Goal: Task Accomplishment & Management: Complete application form

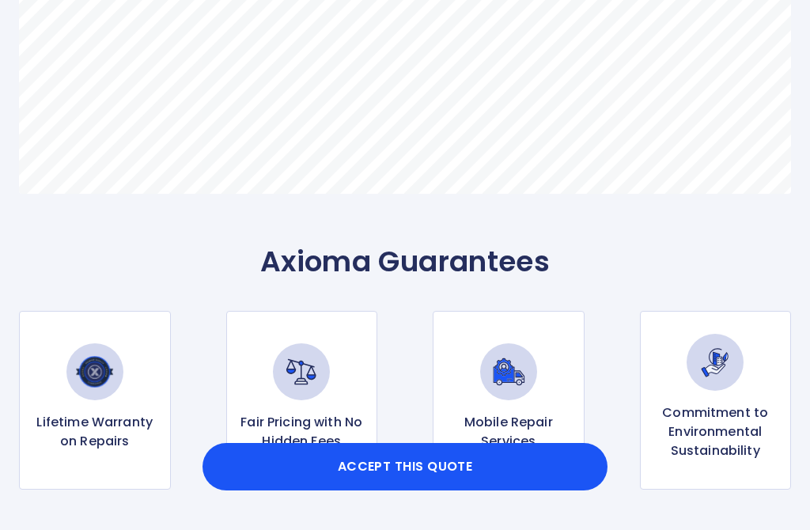
scroll to position [989, 0]
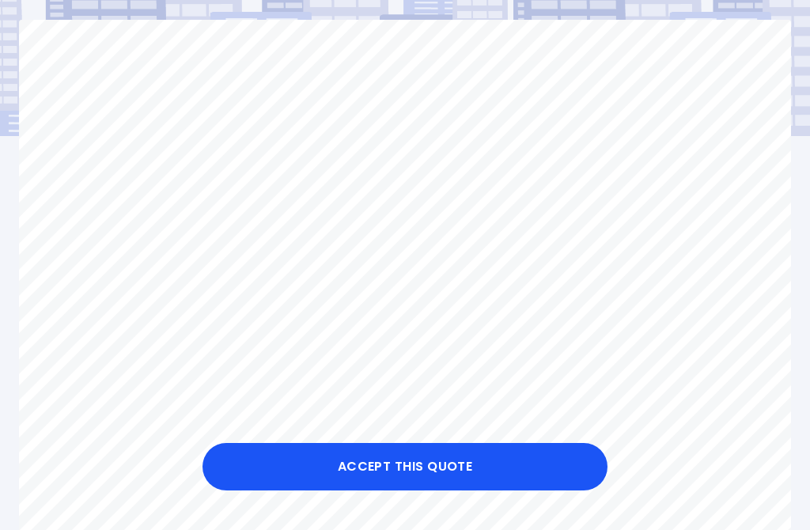
scroll to position [0, 0]
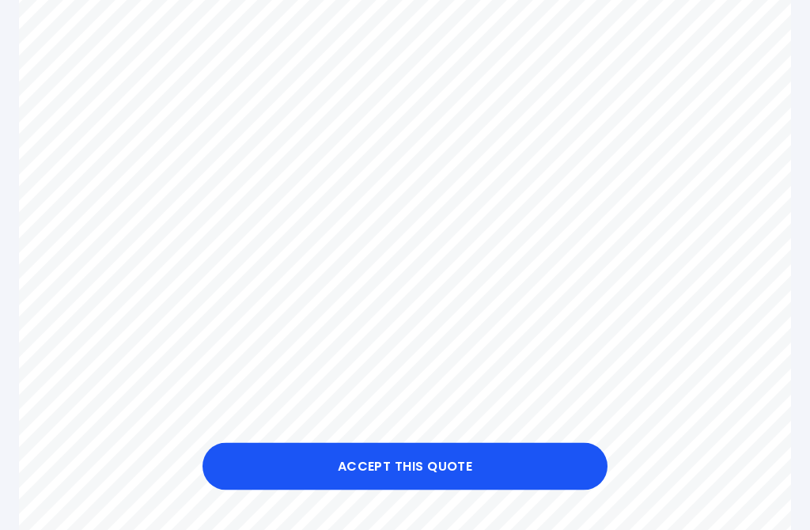
scroll to position [497, 0]
click at [400, 490] on button "Accept this Quote" at bounding box center [404, 466] width 405 height 47
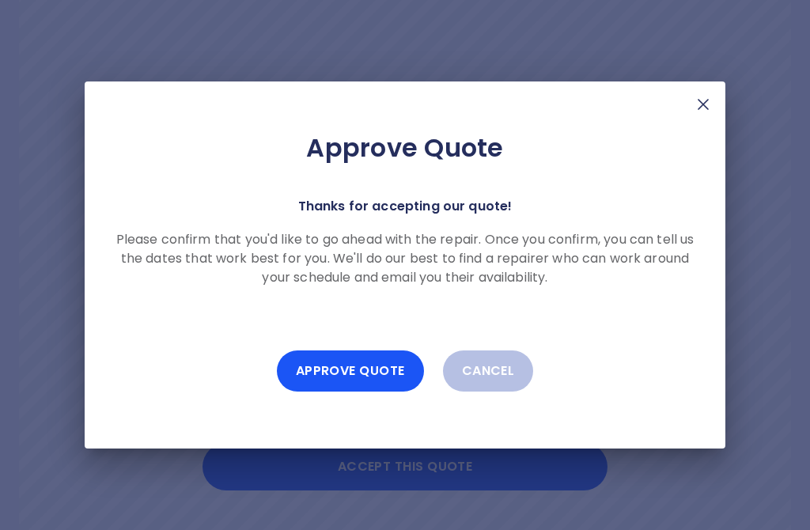
click at [357, 386] on button "Approve Quote" at bounding box center [350, 370] width 147 height 41
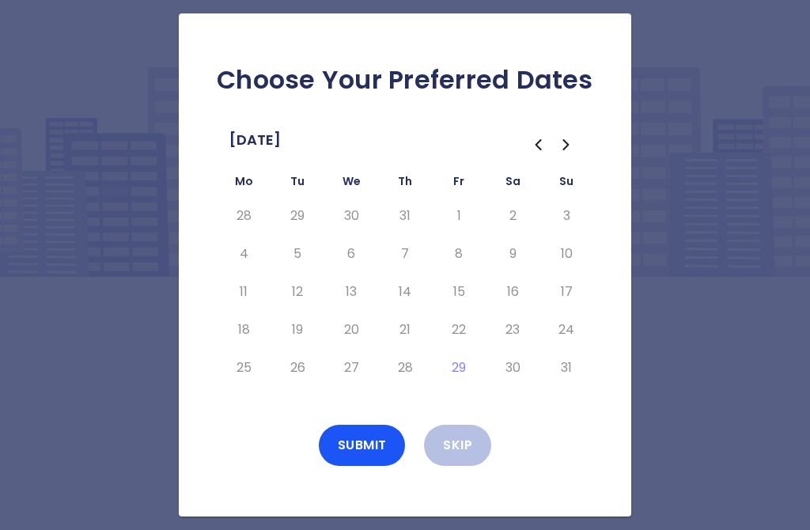
click at [527, 159] on button "Go to the Previous Month" at bounding box center [537, 144] width 28 height 28
click at [557, 154] on icon "Go to the Next Month" at bounding box center [566, 144] width 19 height 19
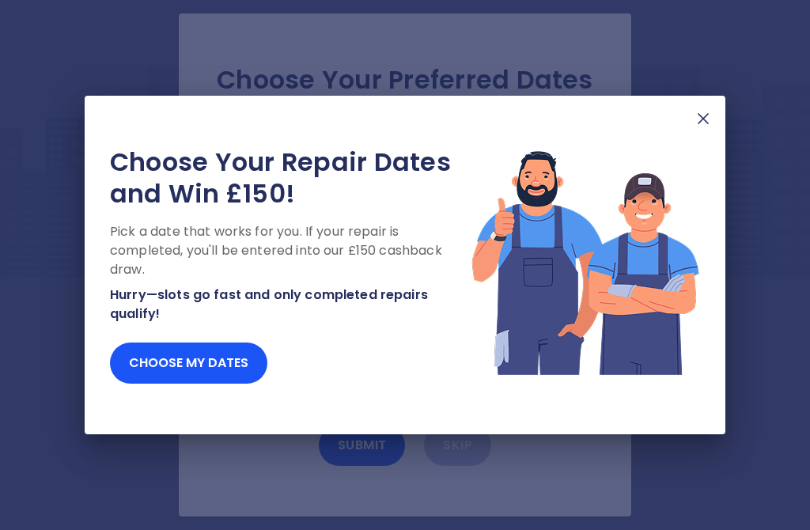
click at [704, 128] on img at bounding box center [702, 118] width 19 height 19
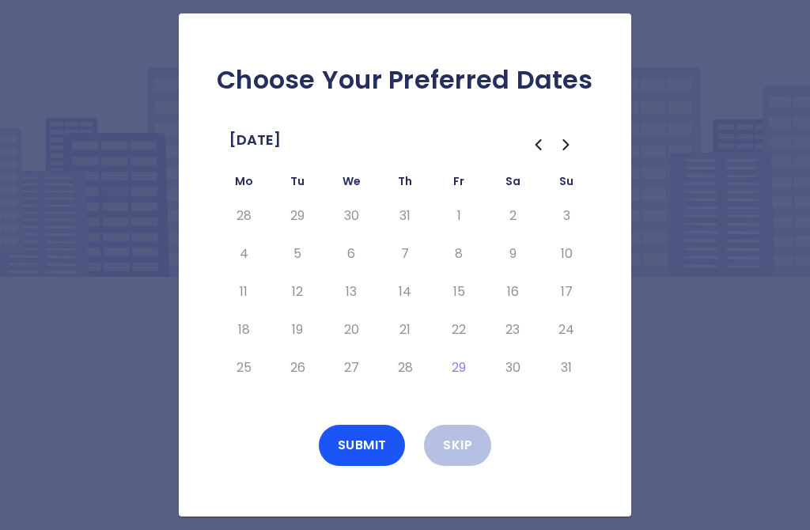
click at [564, 154] on icon "Go to the Next Month" at bounding box center [566, 144] width 19 height 19
click at [578, 157] on button "Go to the Next Month" at bounding box center [566, 144] width 28 height 28
click at [540, 154] on icon "Go to the Previous Month" at bounding box center [537, 144] width 19 height 19
click at [573, 154] on icon "Go to the Next Month" at bounding box center [566, 144] width 19 height 19
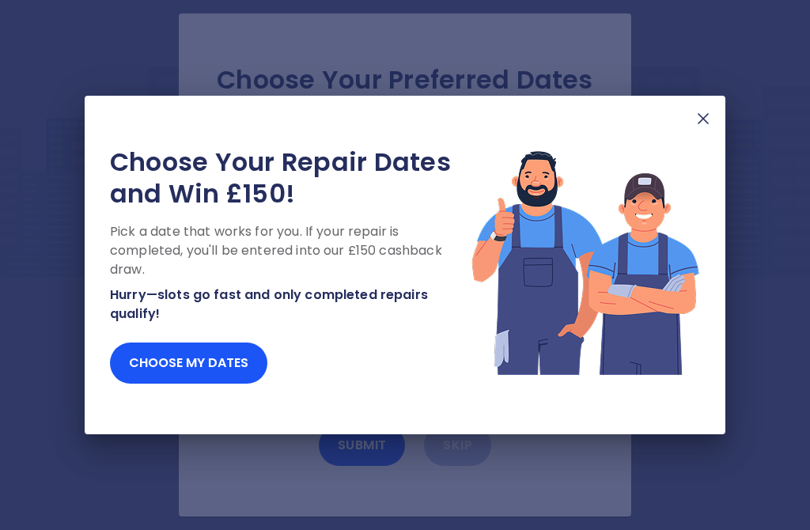
click at [716, 132] on div "Choose Your Repair Dates and Win £150! Pick a date that works for you. If your …" at bounding box center [405, 265] width 640 height 338
click at [708, 128] on img at bounding box center [702, 118] width 19 height 19
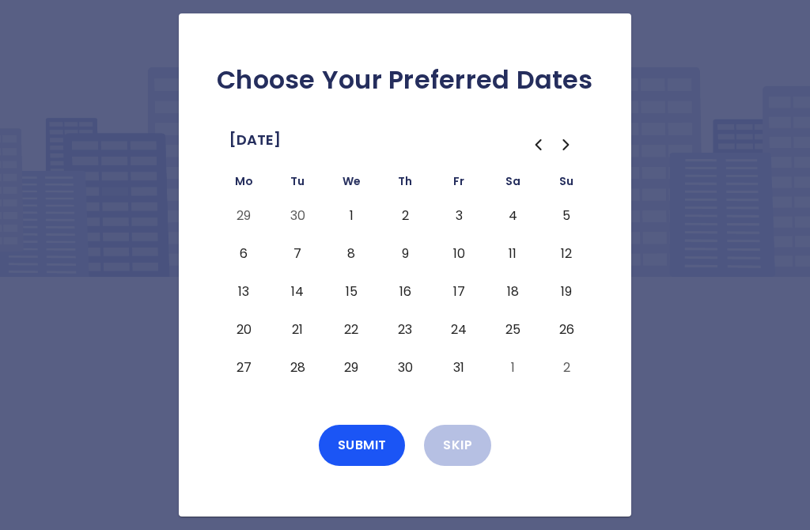
click at [537, 154] on icon "Go to the Previous Month" at bounding box center [537, 144] width 19 height 19
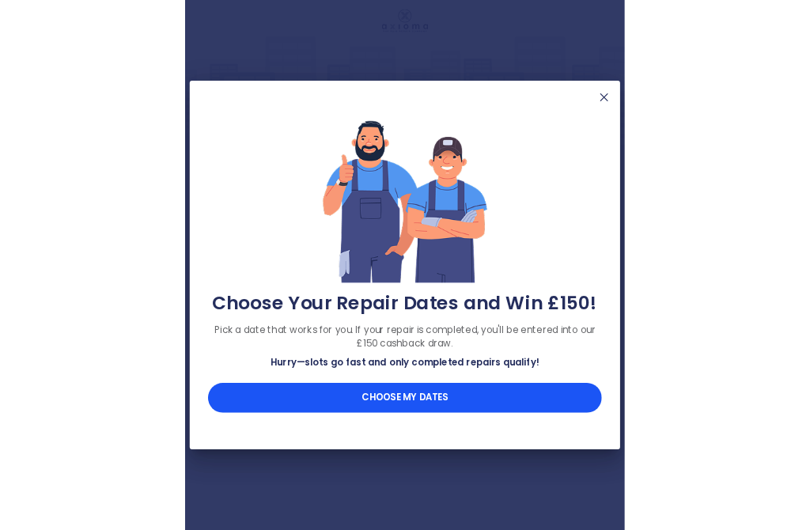
scroll to position [46, 0]
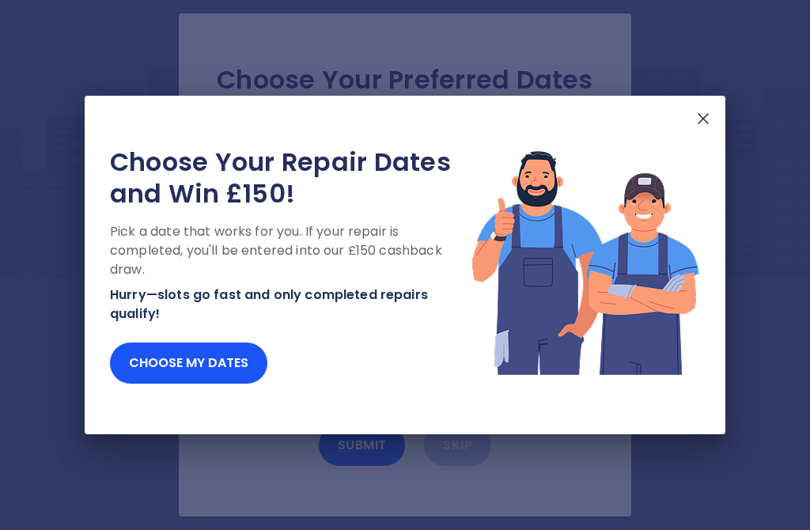
click at [174, 365] on button "Choose my dates" at bounding box center [188, 362] width 157 height 41
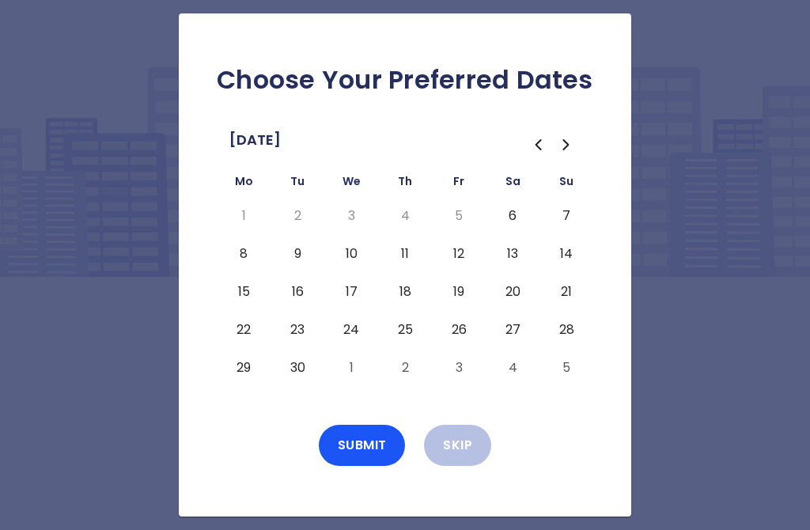
click at [574, 135] on icon "Go to the Next Month" at bounding box center [566, 144] width 19 height 19
click at [551, 130] on button "Go to the Previous Month" at bounding box center [537, 144] width 28 height 28
click at [508, 203] on button "6" at bounding box center [512, 215] width 28 height 25
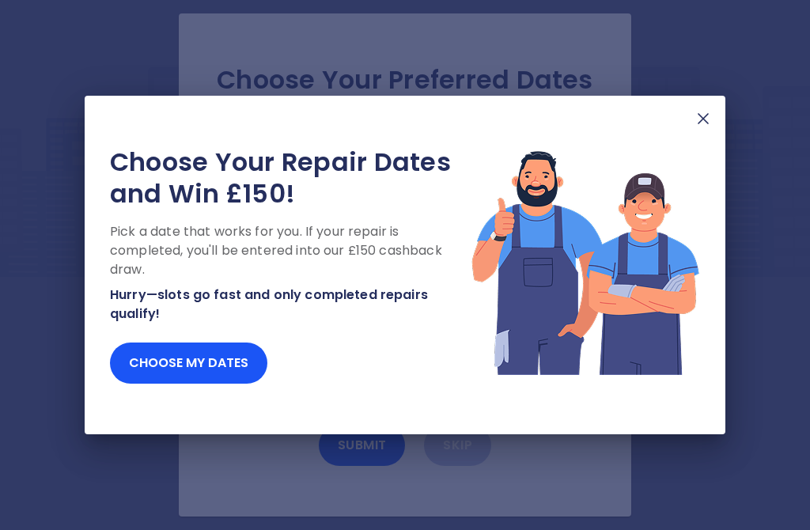
click at [708, 113] on img at bounding box center [702, 118] width 19 height 19
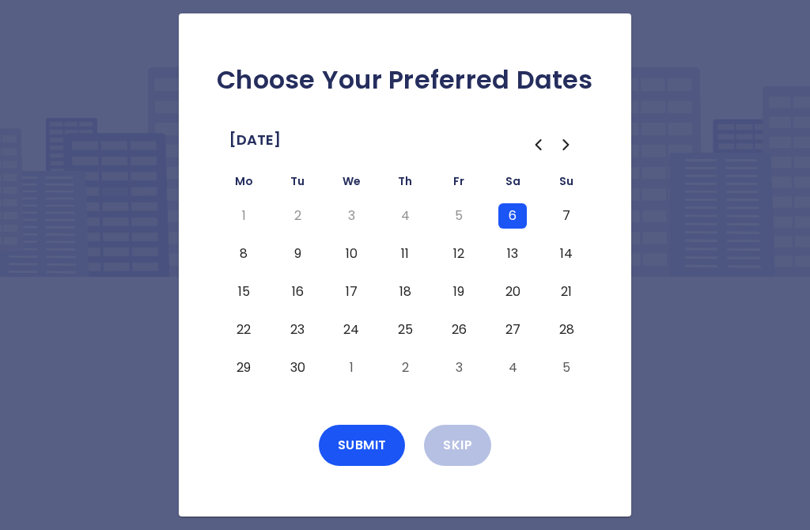
click at [293, 241] on button "9" at bounding box center [297, 253] width 28 height 25
click at [357, 425] on button "Submit" at bounding box center [362, 445] width 87 height 41
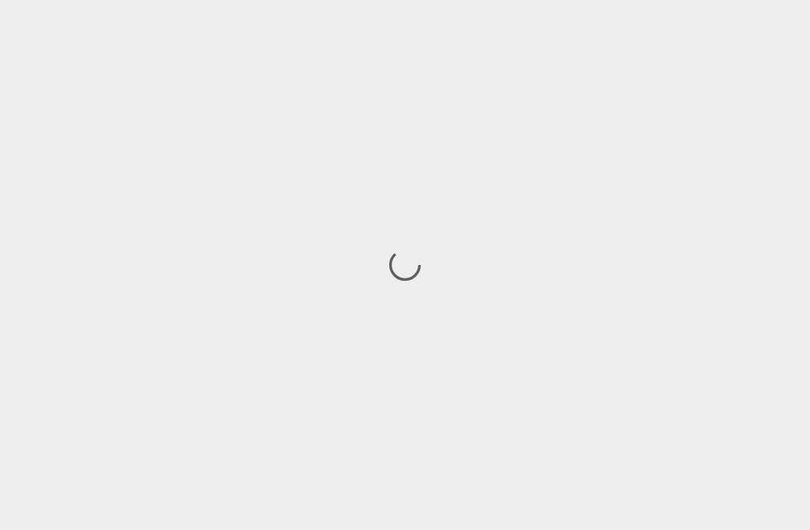
scroll to position [46, 0]
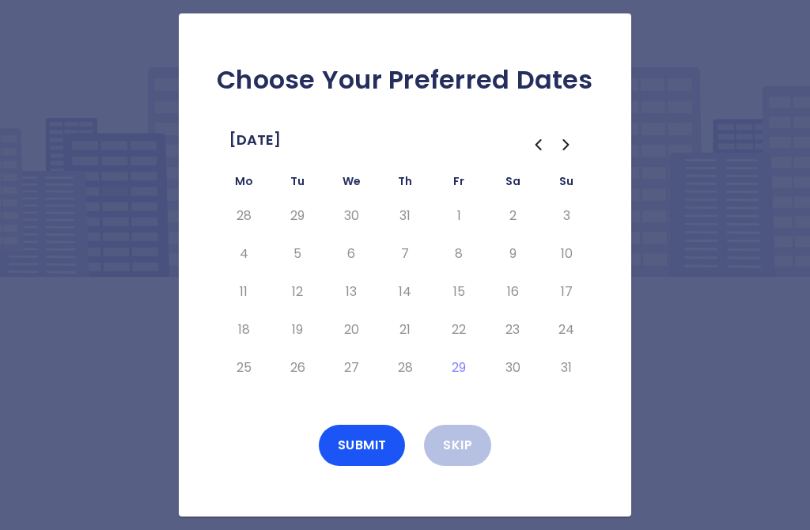
click at [572, 135] on icon "Go to the Next Month" at bounding box center [566, 144] width 19 height 19
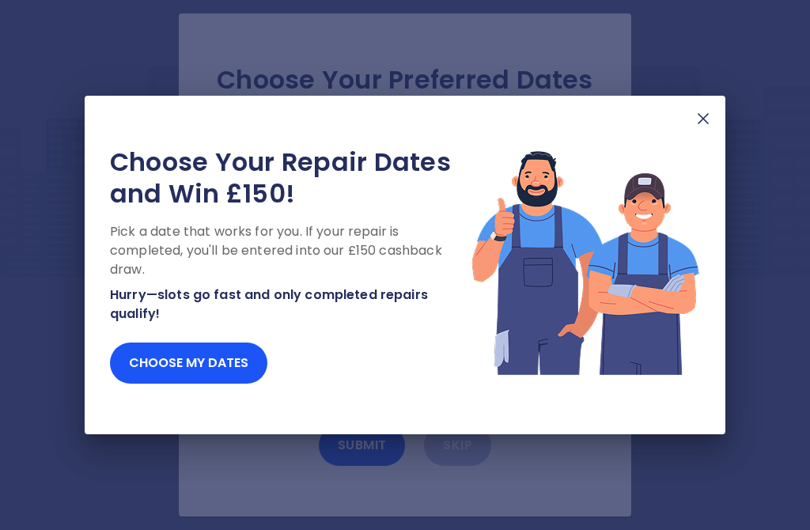
click at [699, 119] on img at bounding box center [702, 118] width 19 height 19
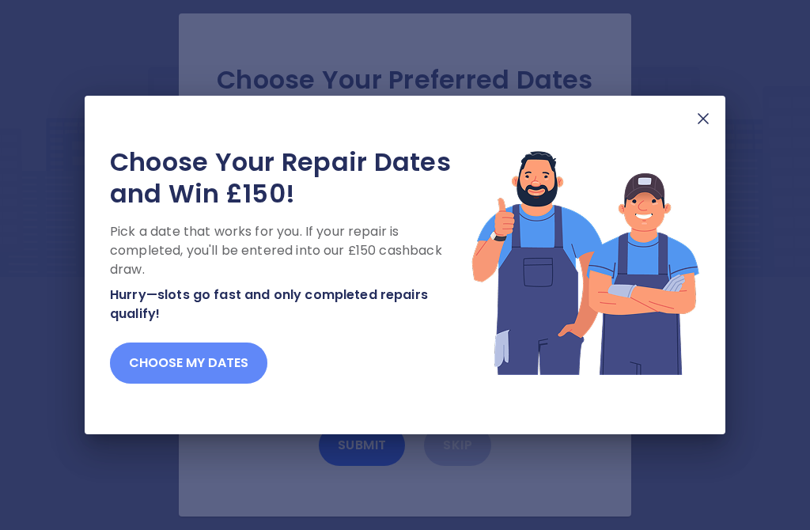
click at [181, 368] on button "Choose my dates" at bounding box center [188, 362] width 157 height 41
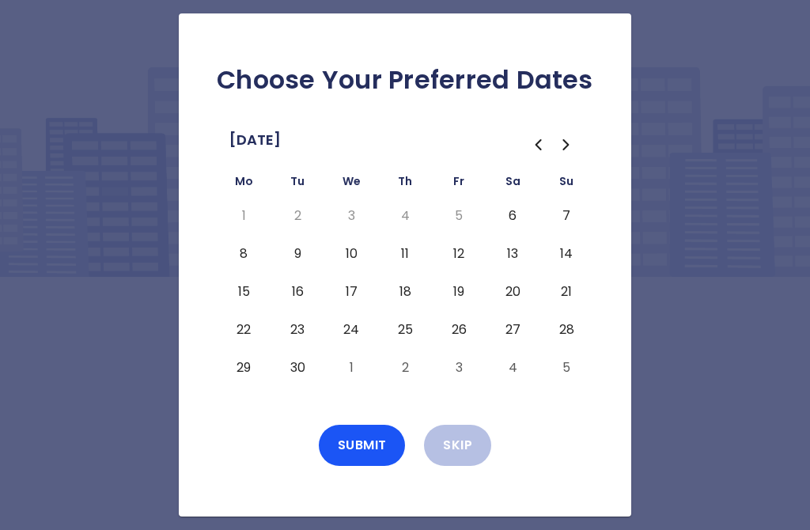
click at [503, 203] on button "6" at bounding box center [512, 215] width 28 height 25
click at [284, 241] on button "9" at bounding box center [297, 253] width 28 height 25
click at [361, 426] on button "Submit" at bounding box center [362, 445] width 87 height 41
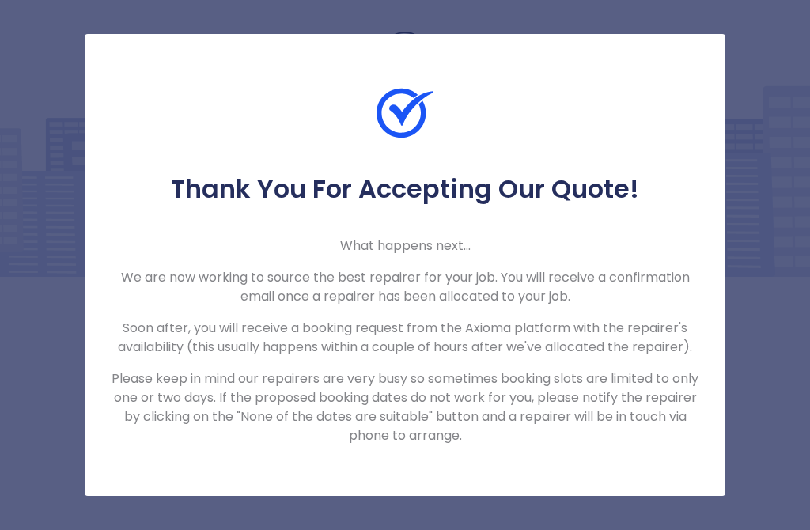
click at [0, 187] on div "Thank You For Accepting Our Quote! What happens next... We are now working to s…" at bounding box center [405, 265] width 810 height 530
